Goal: Check status: Check status

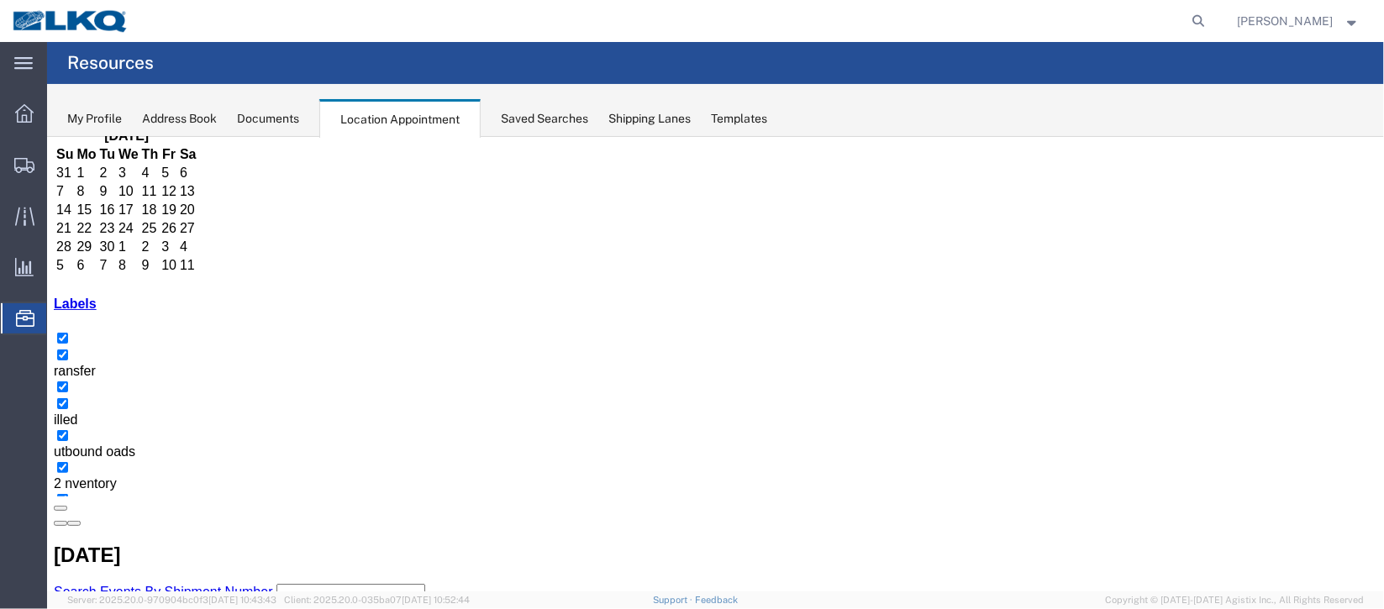
scroll to position [125, 0]
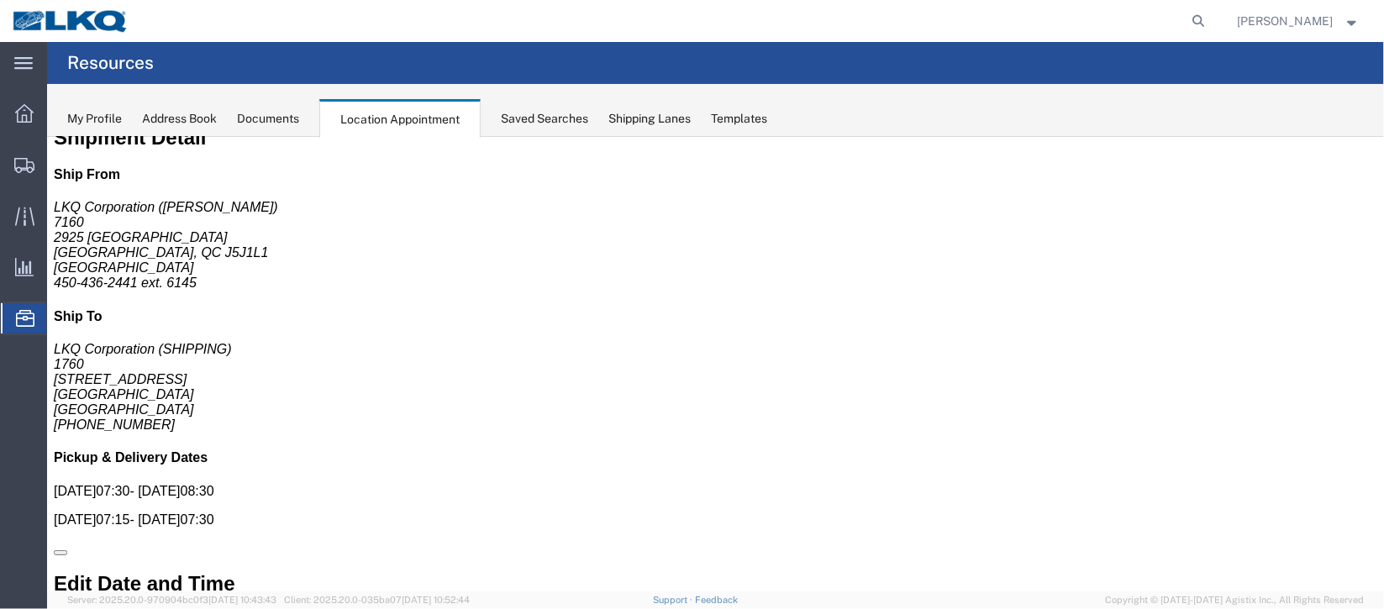
scroll to position [0, 0]
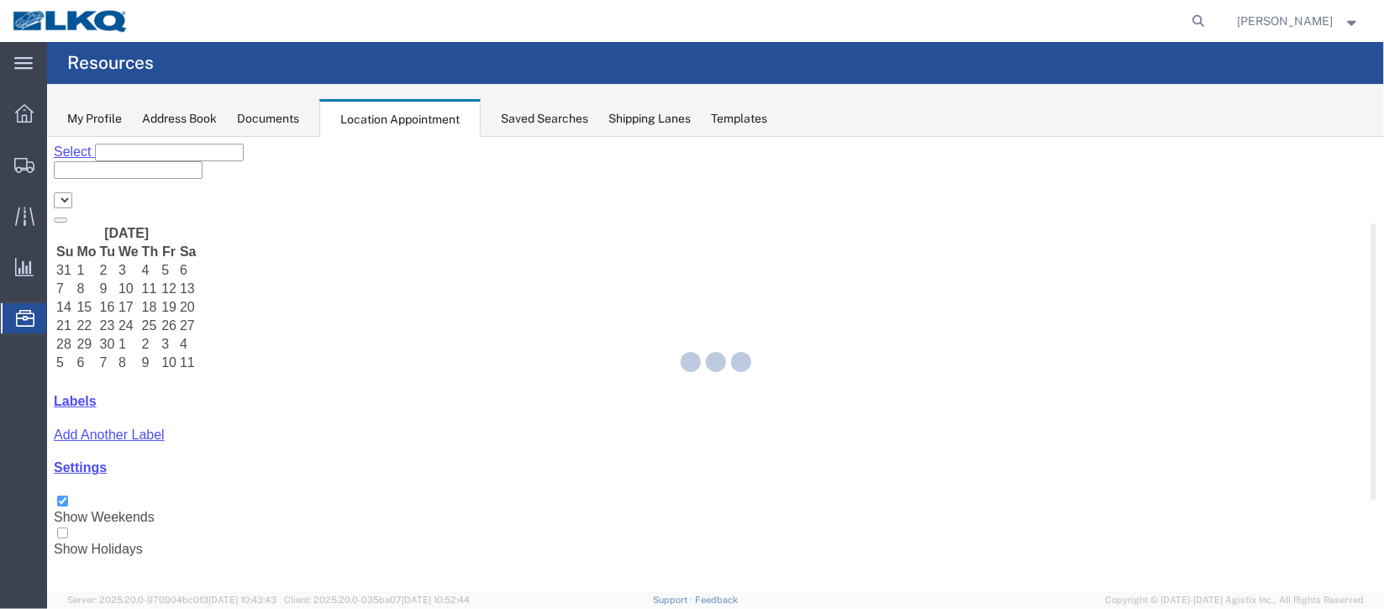
select select "27634"
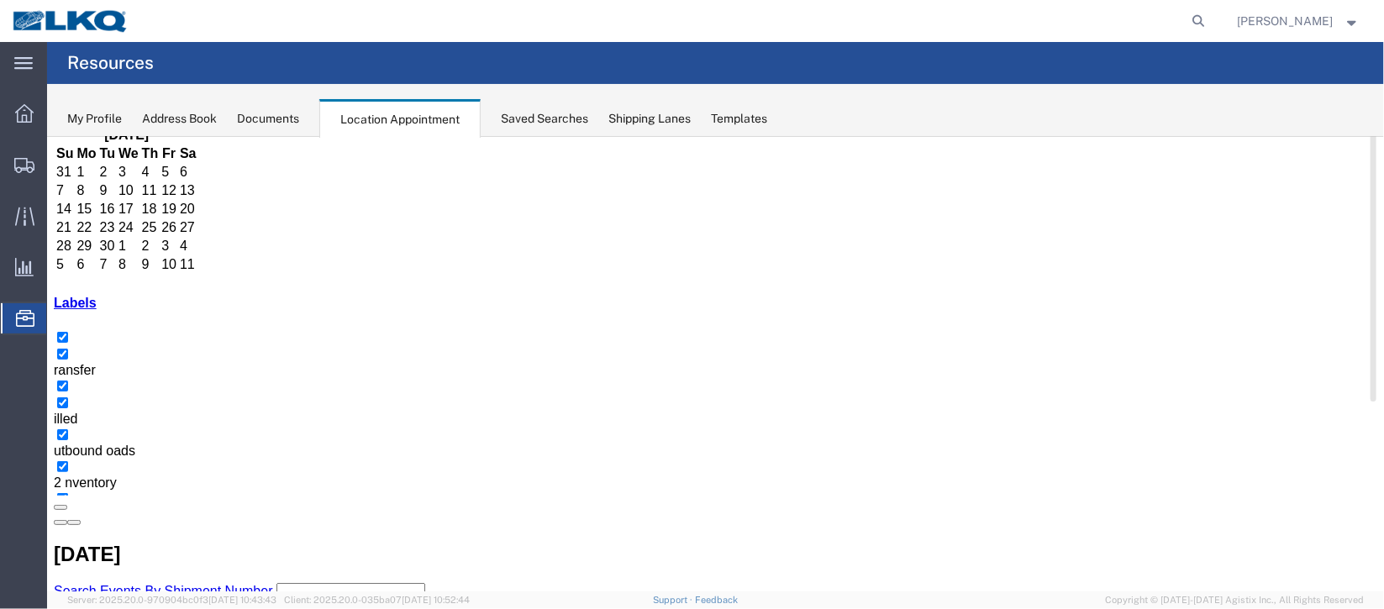
scroll to position [125, 0]
